Goal: Task Accomplishment & Management: Use online tool/utility

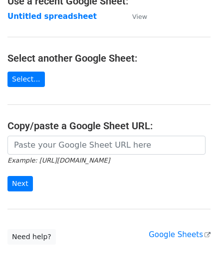
scroll to position [100, 0]
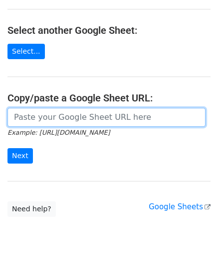
drag, startPoint x: 49, startPoint y: 116, endPoint x: 70, endPoint y: 108, distance: 22.4
click at [49, 116] on input "url" at bounding box center [106, 117] width 198 height 19
paste input "[URL][DOMAIN_NAME]"
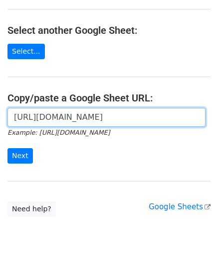
scroll to position [0, 215]
type input "[URL][DOMAIN_NAME]"
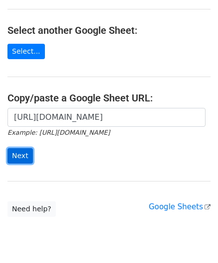
click at [23, 155] on input "Next" at bounding box center [19, 155] width 25 height 15
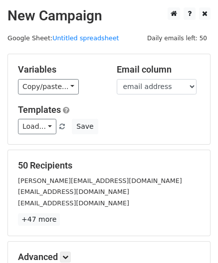
scroll to position [122, 0]
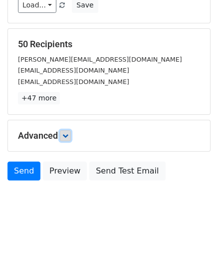
click at [67, 133] on icon at bounding box center [65, 136] width 6 height 6
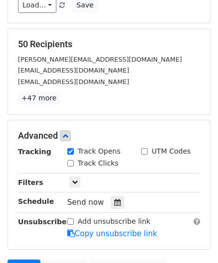
click at [111, 197] on div at bounding box center [117, 202] width 13 height 13
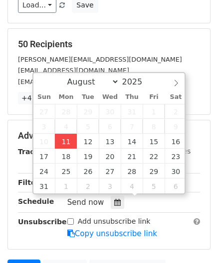
type input "2025-08-11 12:00"
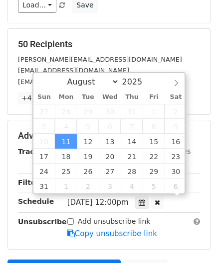
scroll to position [0, 0]
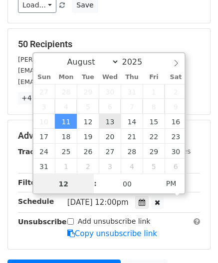
paste input "Hour"
type input "2"
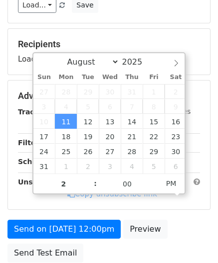
type input "2025-08-11 14:00"
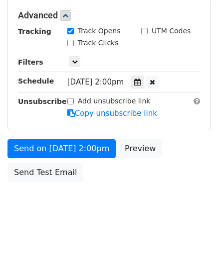
scroll to position [242, 0]
